Goal: Transaction & Acquisition: Purchase product/service

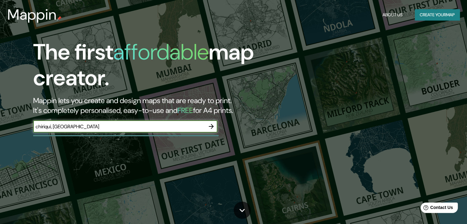
type input "chiriqui, [GEOGRAPHIC_DATA]"
click at [209, 128] on icon "button" at bounding box center [210, 126] width 7 height 7
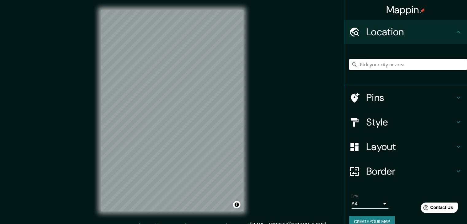
click at [371, 63] on input "Pick your city or area" at bounding box center [408, 64] width 118 height 11
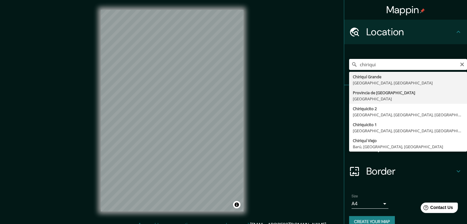
type input "[GEOGRAPHIC_DATA], [GEOGRAPHIC_DATA]"
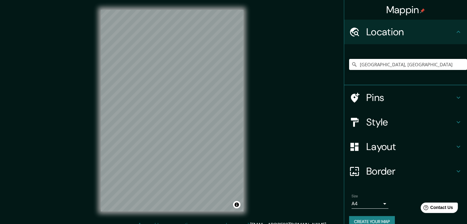
click at [248, 108] on div "© Mapbox © OpenStreetMap Improve this map" at bounding box center [172, 110] width 162 height 221
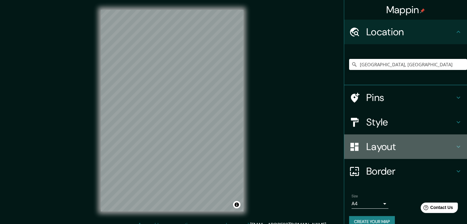
click at [373, 148] on h4 "Layout" at bounding box center [410, 147] width 88 height 12
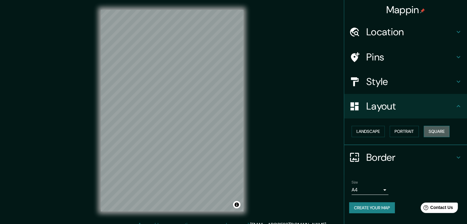
click at [436, 130] on button "Square" at bounding box center [436, 131] width 26 height 11
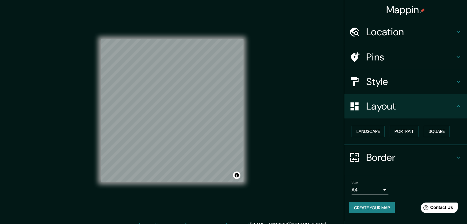
click at [393, 83] on h4 "Style" at bounding box center [410, 81] width 88 height 12
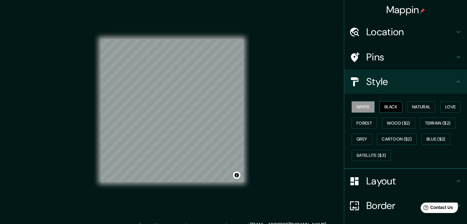
click at [387, 105] on button "Black" at bounding box center [390, 106] width 23 height 11
click at [412, 105] on button "Natural" at bounding box center [421, 106] width 28 height 11
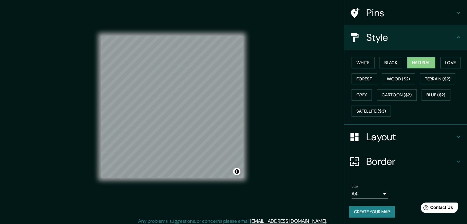
scroll to position [7, 0]
